Goal: Browse casually: Explore the website without a specific task or goal

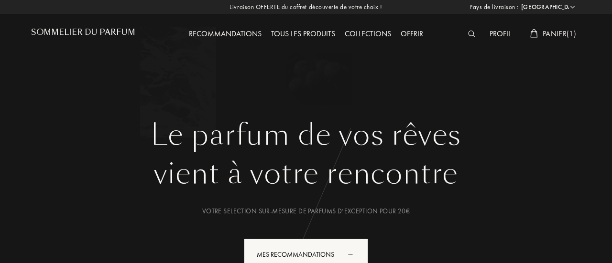
select select "FR"
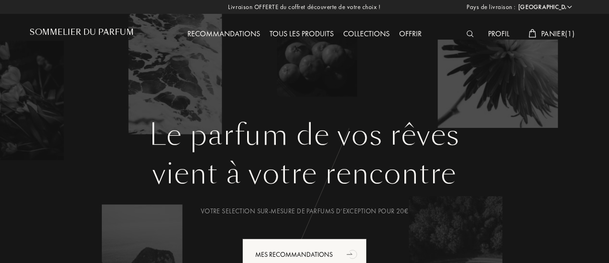
click at [280, 28] on div "Tous les produits" at bounding box center [302, 34] width 74 height 12
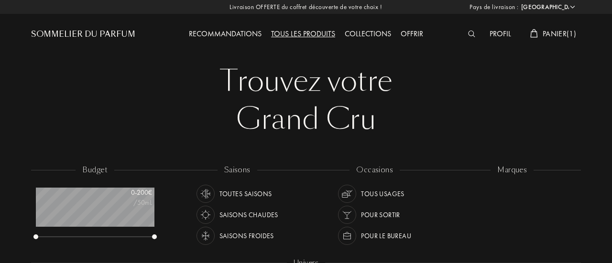
select select "FR"
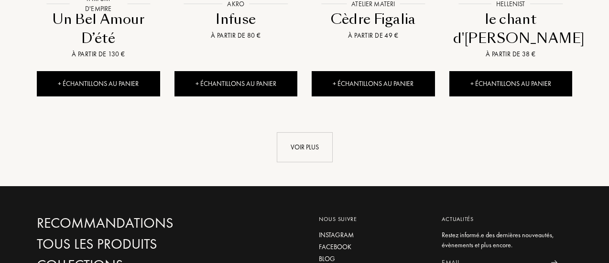
scroll to position [1079, 0]
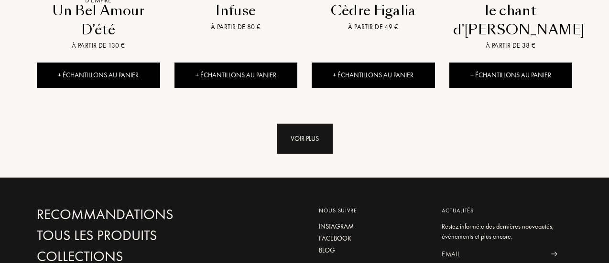
click at [312, 124] on div "Voir plus" at bounding box center [305, 139] width 56 height 30
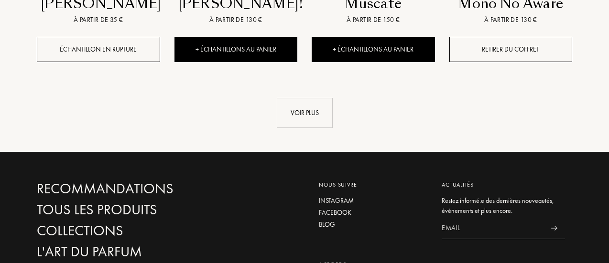
scroll to position [1835, 0]
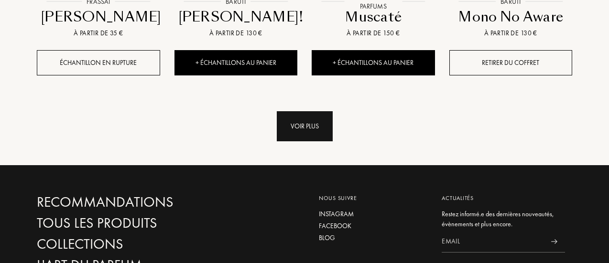
click at [309, 111] on div "Voir plus" at bounding box center [305, 126] width 56 height 30
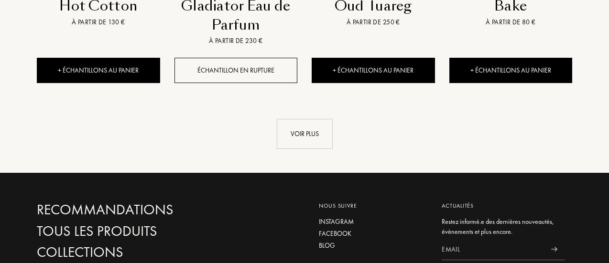
scroll to position [2604, 0]
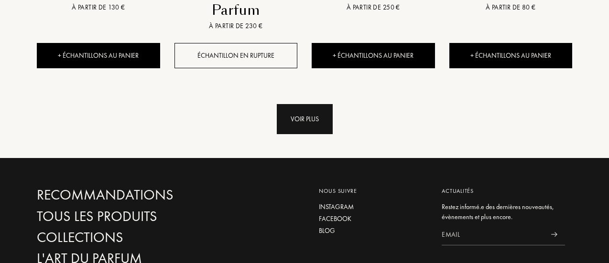
click at [309, 104] on div "Voir plus" at bounding box center [305, 119] width 56 height 30
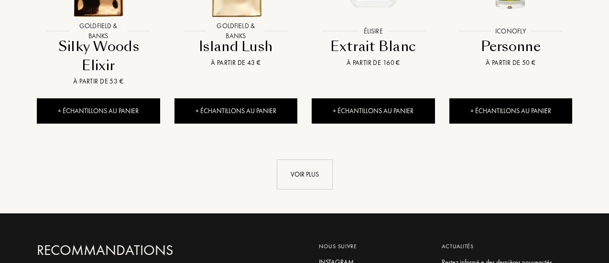
scroll to position [3273, 0]
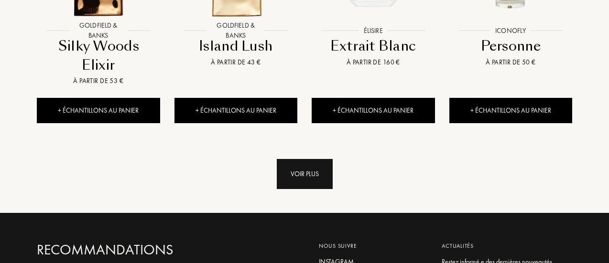
click at [317, 161] on div "Voir plus" at bounding box center [305, 174] width 56 height 30
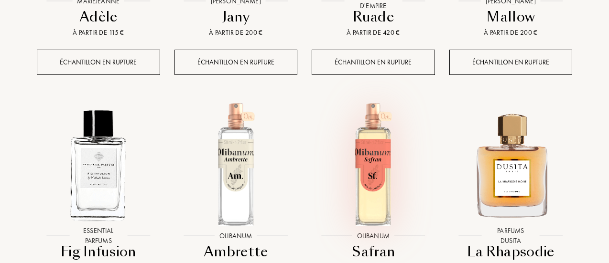
scroll to position [3813, 0]
